Goal: Task Accomplishment & Management: Use online tool/utility

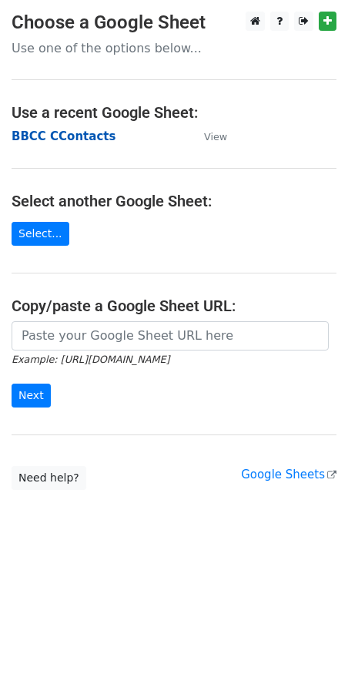
click at [55, 132] on strong "BBCC CContacts" at bounding box center [64, 136] width 104 height 14
click at [64, 134] on strong "BBCC CContacts" at bounding box center [64, 136] width 104 height 14
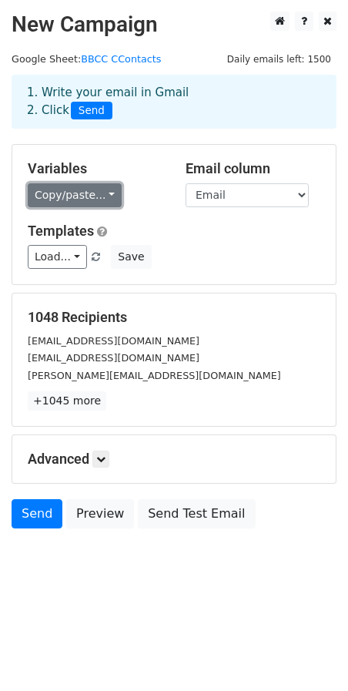
click at [82, 187] on link "Copy/paste..." at bounding box center [75, 195] width 94 height 24
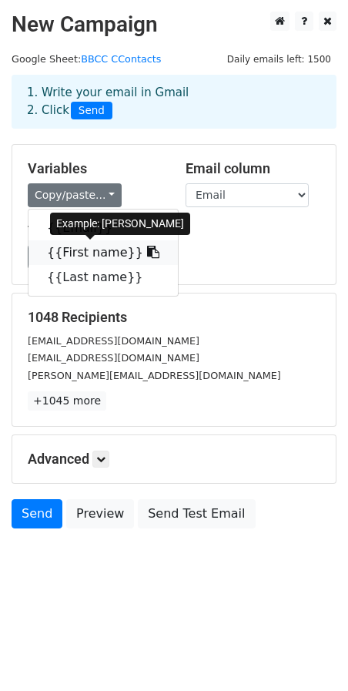
click at [147, 248] on icon at bounding box center [153, 252] width 12 height 12
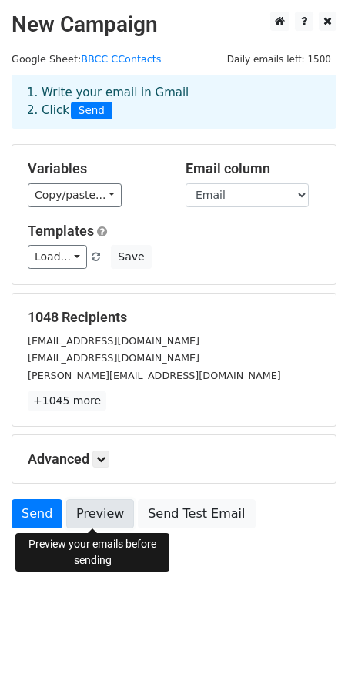
click at [104, 520] on link "Preview" at bounding box center [100, 513] width 68 height 29
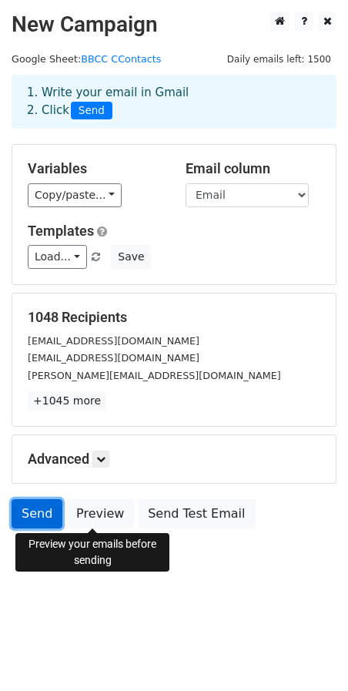
click at [30, 521] on link "Send" at bounding box center [37, 513] width 51 height 29
